Goal: Task Accomplishment & Management: Complete application form

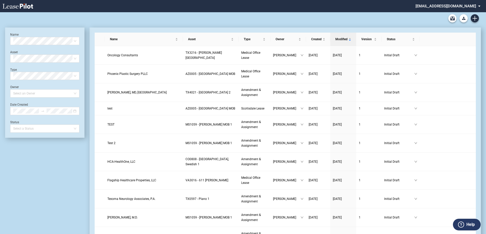
click at [472, 5] on md-select "srichard@healthpeak.com Change Password 2-Factor Authentication Form Management…" at bounding box center [450, 5] width 70 height 11
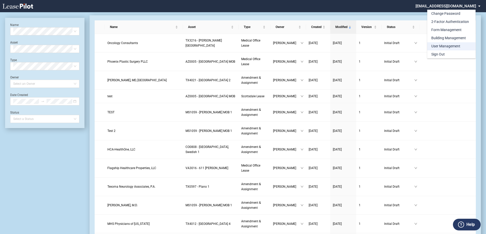
click at [452, 47] on div "User Management" at bounding box center [446, 46] width 29 height 5
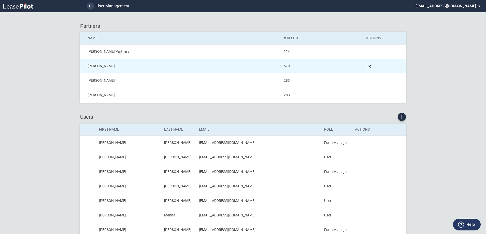
scroll to position [25, 0]
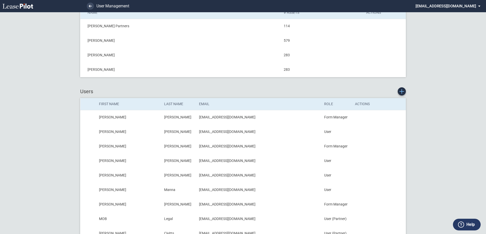
click at [402, 92] on use "New User" at bounding box center [402, 91] width 5 height 5
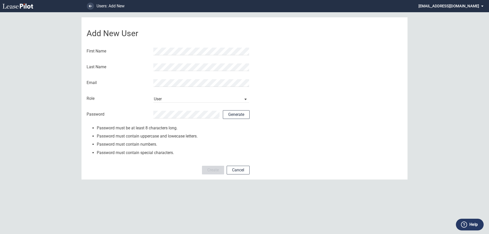
click at [152, 46] on div "First Name" at bounding box center [168, 51] width 163 height 13
click at [176, 72] on div "Last Name" at bounding box center [168, 67] width 163 height 13
click at [166, 110] on md-input-container at bounding box center [186, 114] width 67 height 9
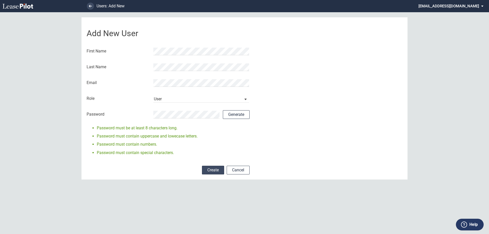
click at [207, 166] on button "Create" at bounding box center [213, 170] width 22 height 9
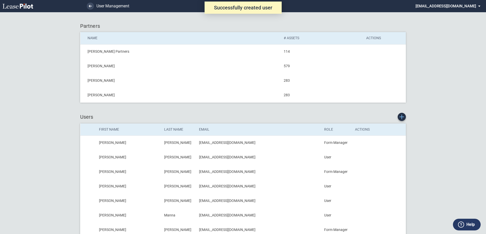
click at [403, 117] on use "New User" at bounding box center [402, 117] width 5 height 5
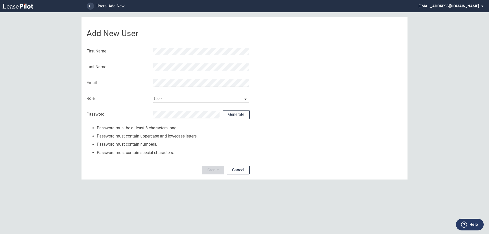
click at [177, 46] on div "First Name" at bounding box center [168, 51] width 163 height 13
click at [268, 135] on div "Add New User First Name Last Name Email Role User Form Manager IT Admin User Fo…" at bounding box center [244, 98] width 326 height 162
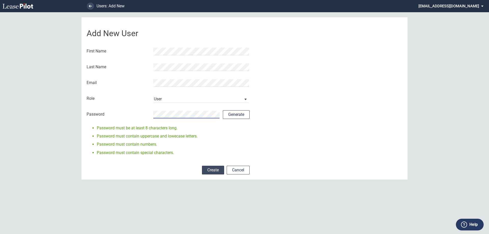
click at [204, 169] on button "Create" at bounding box center [213, 170] width 22 height 9
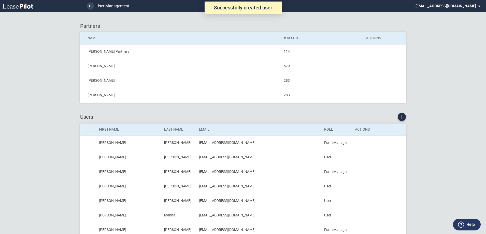
click at [401, 115] on icon "New User" at bounding box center [402, 117] width 5 height 5
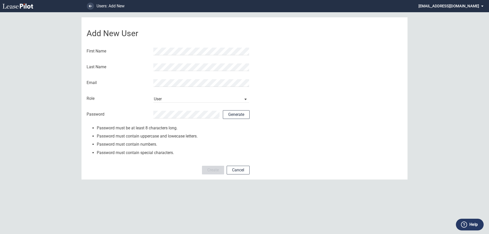
click at [185, 76] on div "Email" at bounding box center [168, 82] width 163 height 13
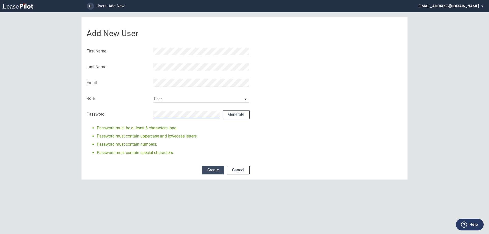
click at [214, 168] on button "Create" at bounding box center [213, 170] width 22 height 9
